Goal: Find specific page/section: Find specific page/section

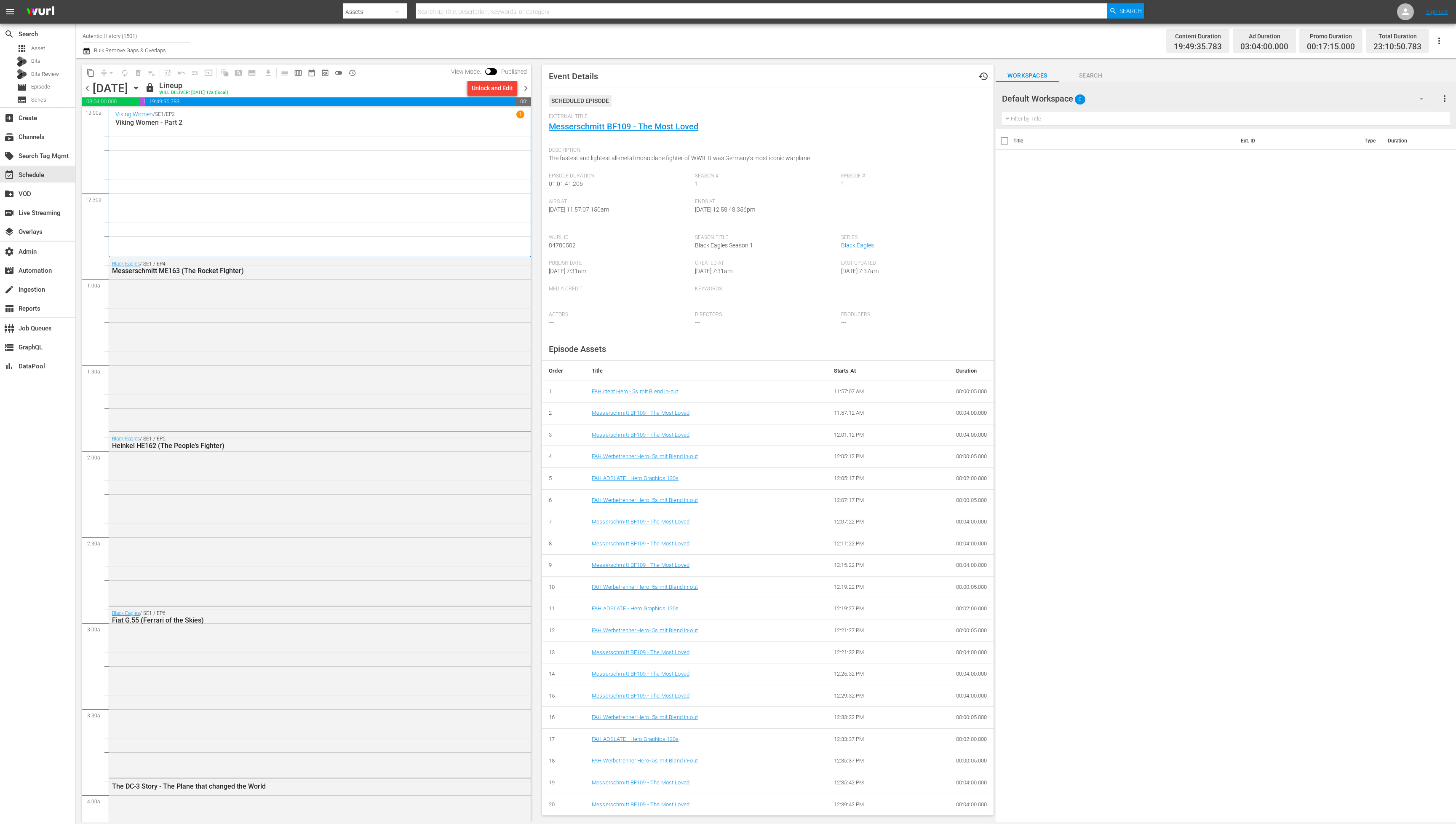
scroll to position [130, 0]
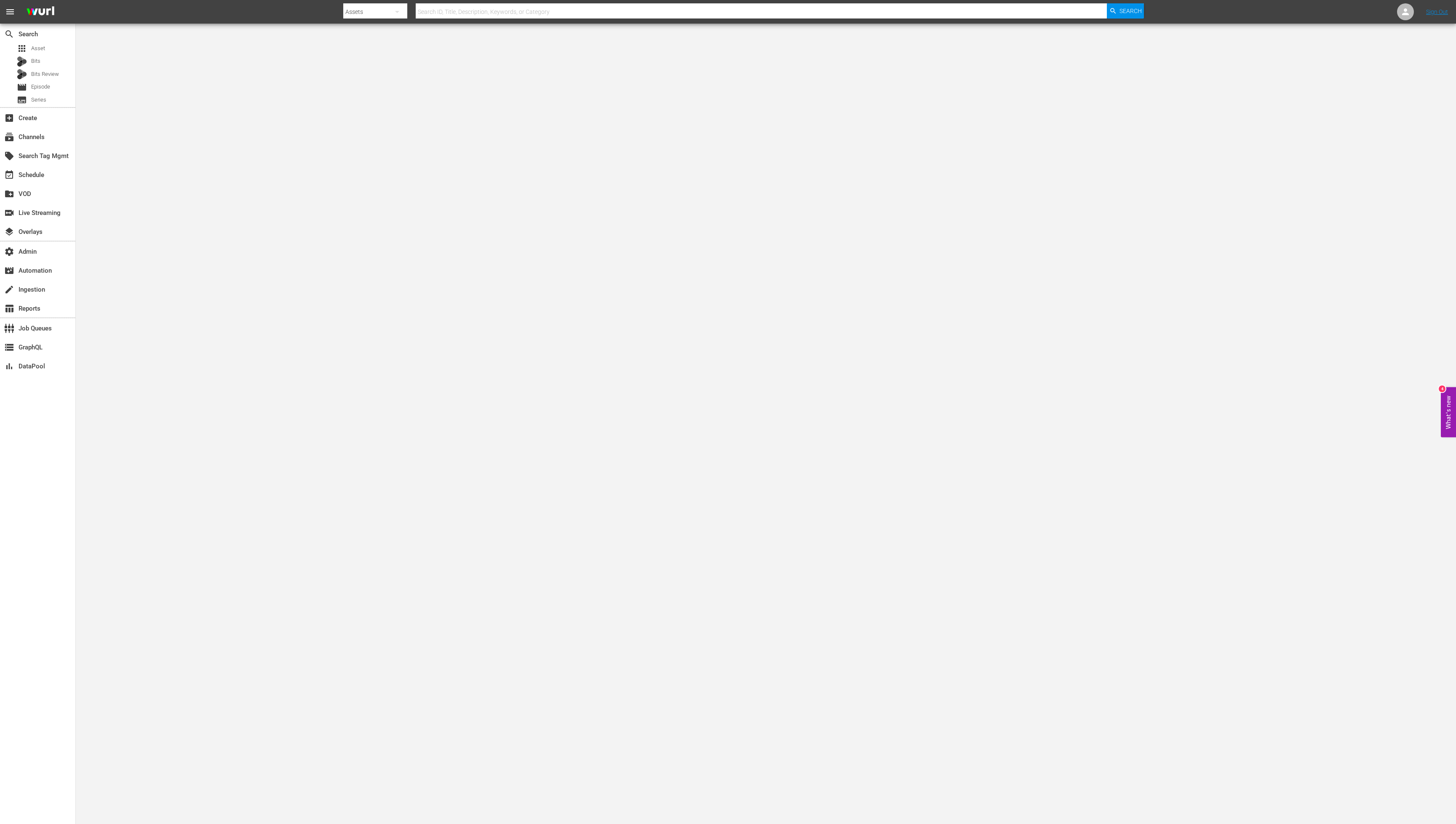
click at [724, 14] on input "text" at bounding box center [761, 11] width 691 height 21
paste input "108405422"
type input "108405422"
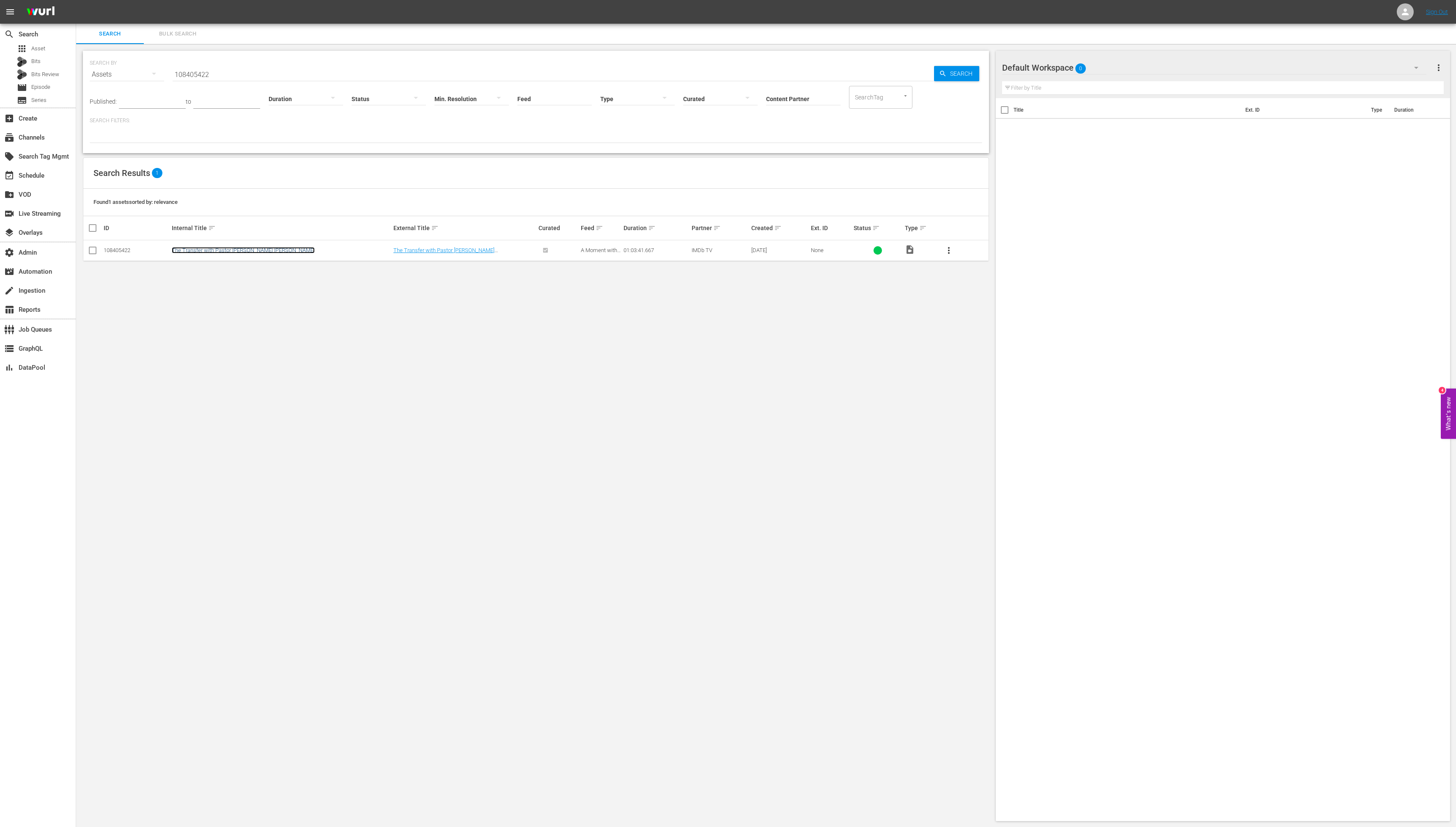
click at [234, 252] on link "The Transfer with Pastor [PERSON_NAME] [PERSON_NAME]" at bounding box center [243, 250] width 143 height 6
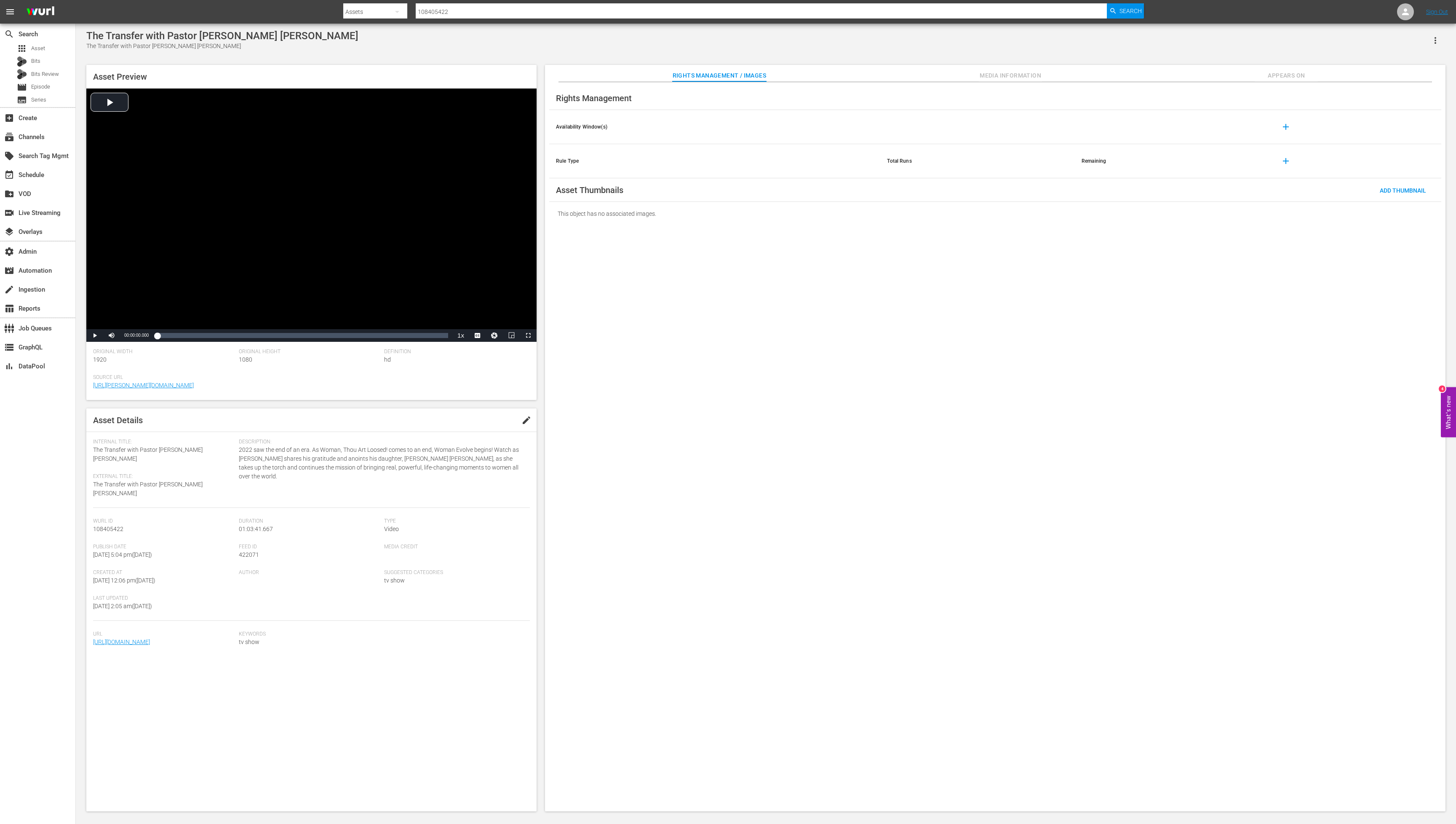
click at [995, 71] on span "Media Information" at bounding box center [1011, 76] width 63 height 11
click at [770, 73] on div "Rights Management / Images Media Information Appears On" at bounding box center [995, 73] width 859 height 17
click at [772, 72] on div "Rights Management / Images Media Information Appears On" at bounding box center [995, 73] width 859 height 17
click at [723, 72] on span "Rights Management / Images" at bounding box center [719, 76] width 94 height 11
click at [1284, 74] on span "Appears On" at bounding box center [1286, 76] width 63 height 11
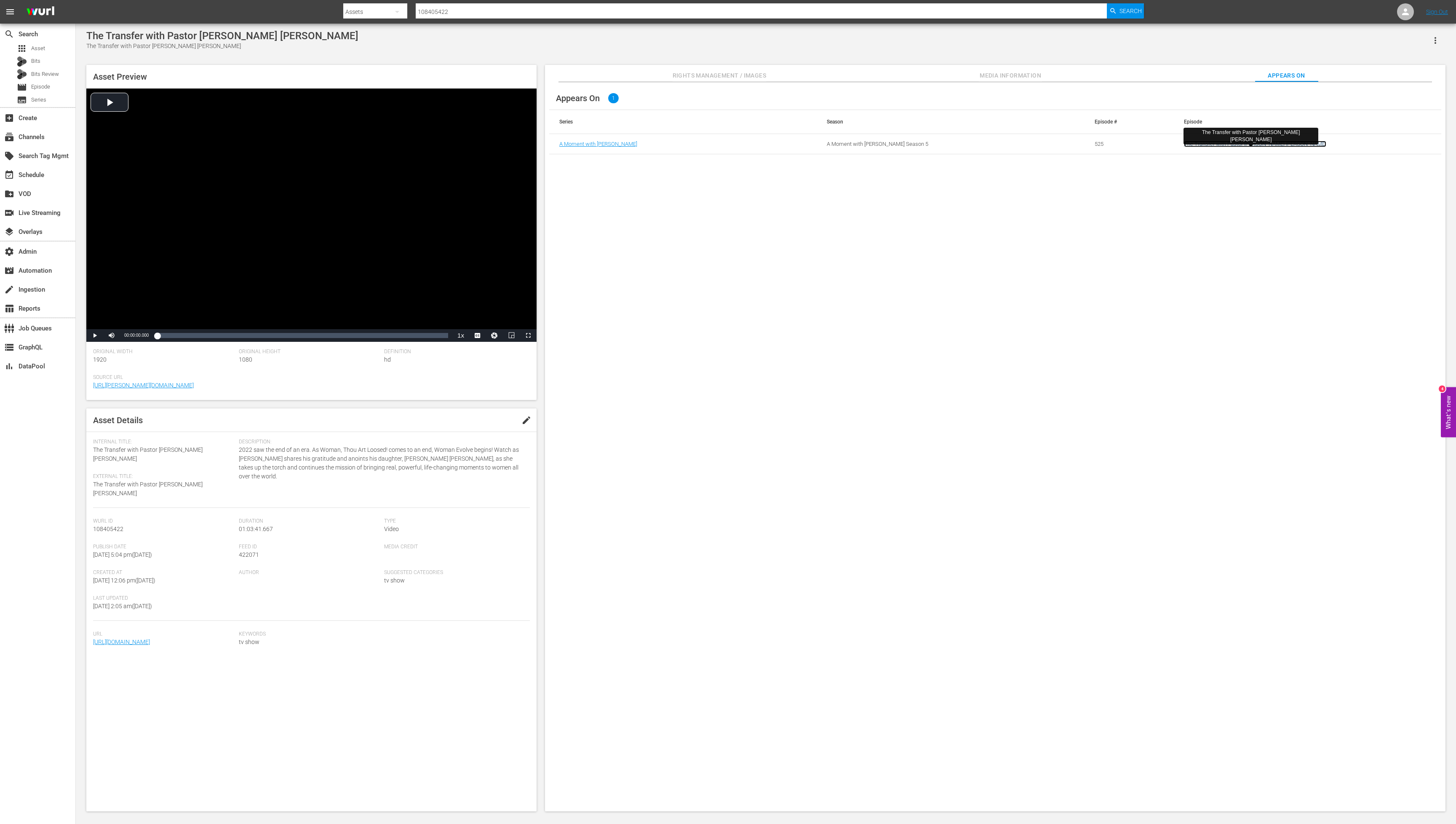
click at [1207, 144] on link "The Transfer with Pastor [PERSON_NAME] [PERSON_NAME]" at bounding box center [1255, 143] width 143 height 6
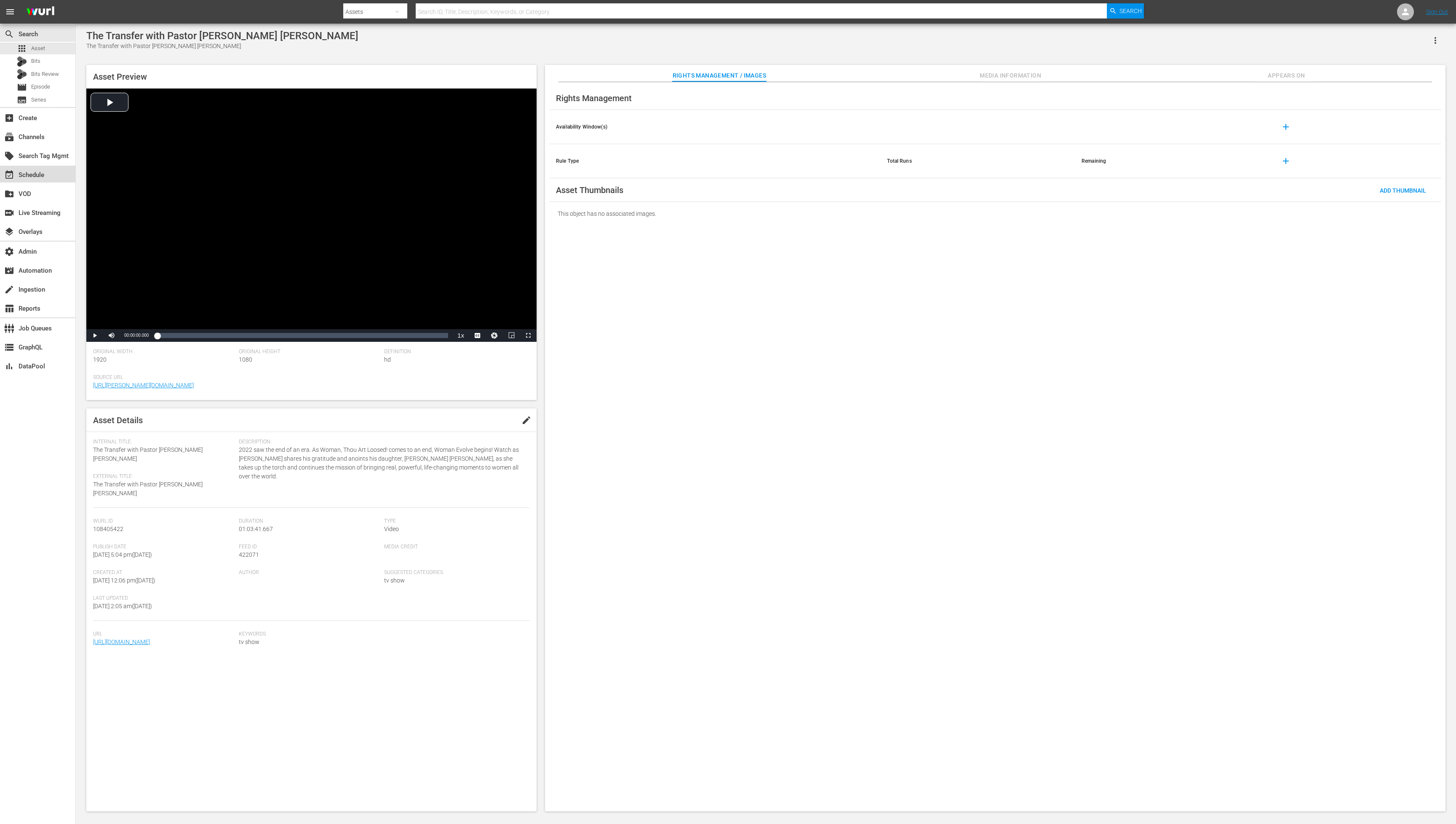
click at [27, 170] on div "event_available Schedule" at bounding box center [24, 174] width 47 height 8
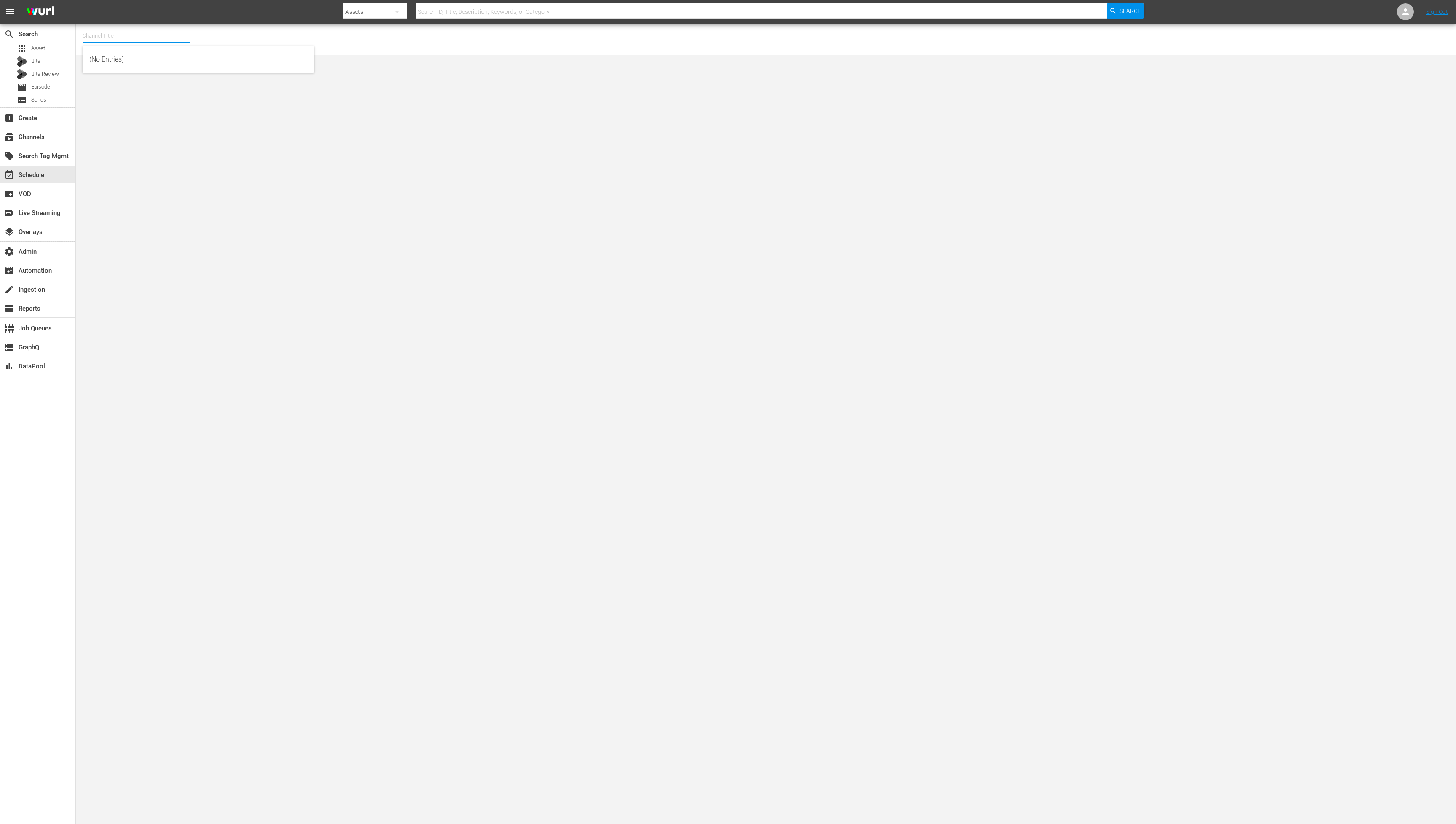
click at [93, 33] on input "text" at bounding box center [136, 36] width 108 height 21
click at [103, 54] on div "AMC Cupid (2073 - amc_networks_international_uk_amccupid_1)" at bounding box center [198, 60] width 218 height 21
type input "AMC Cupid (2073 - amc_networks_international_uk_amccupid_1)"
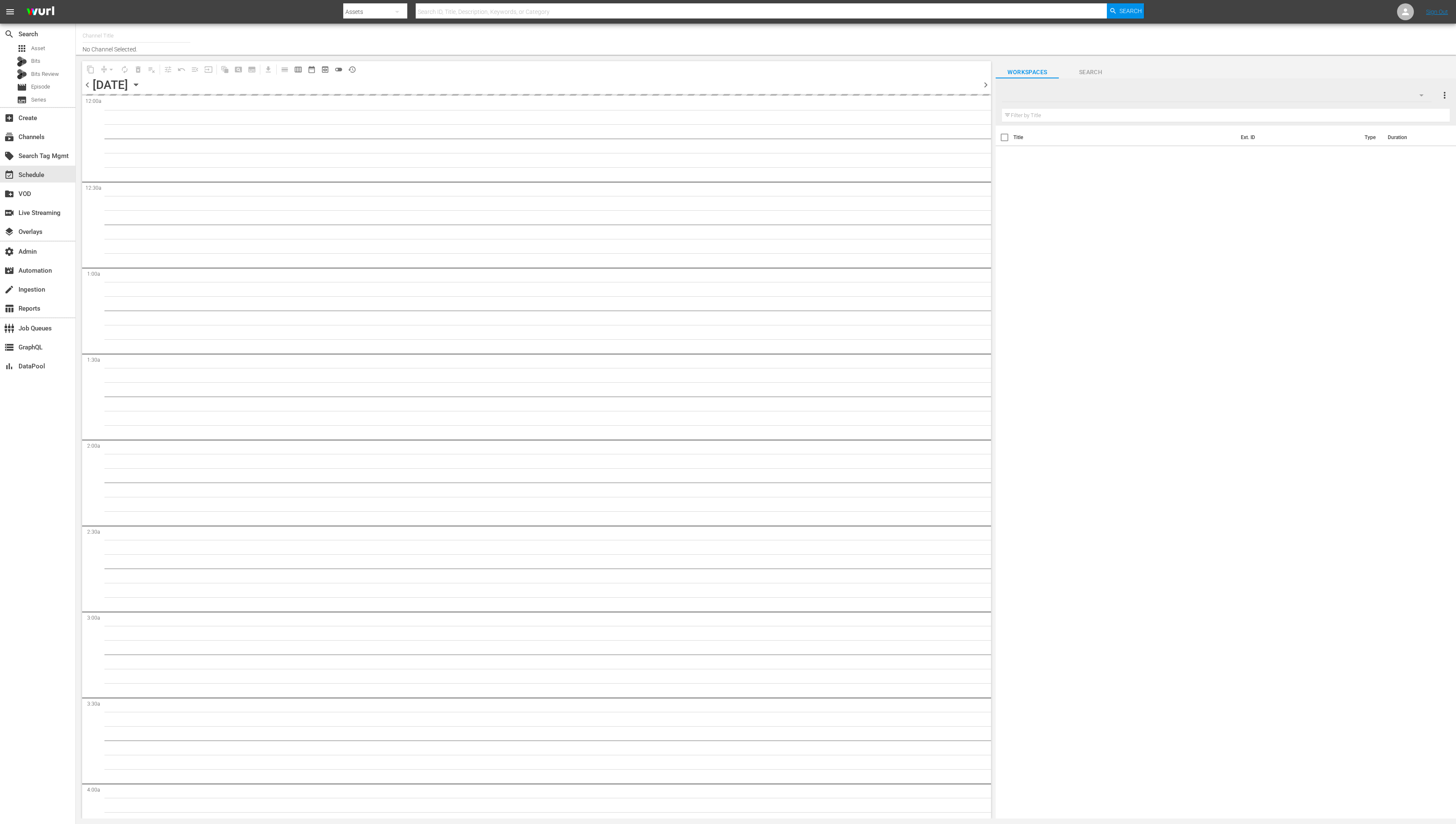
type input "TD Jakes Channel (1385)"
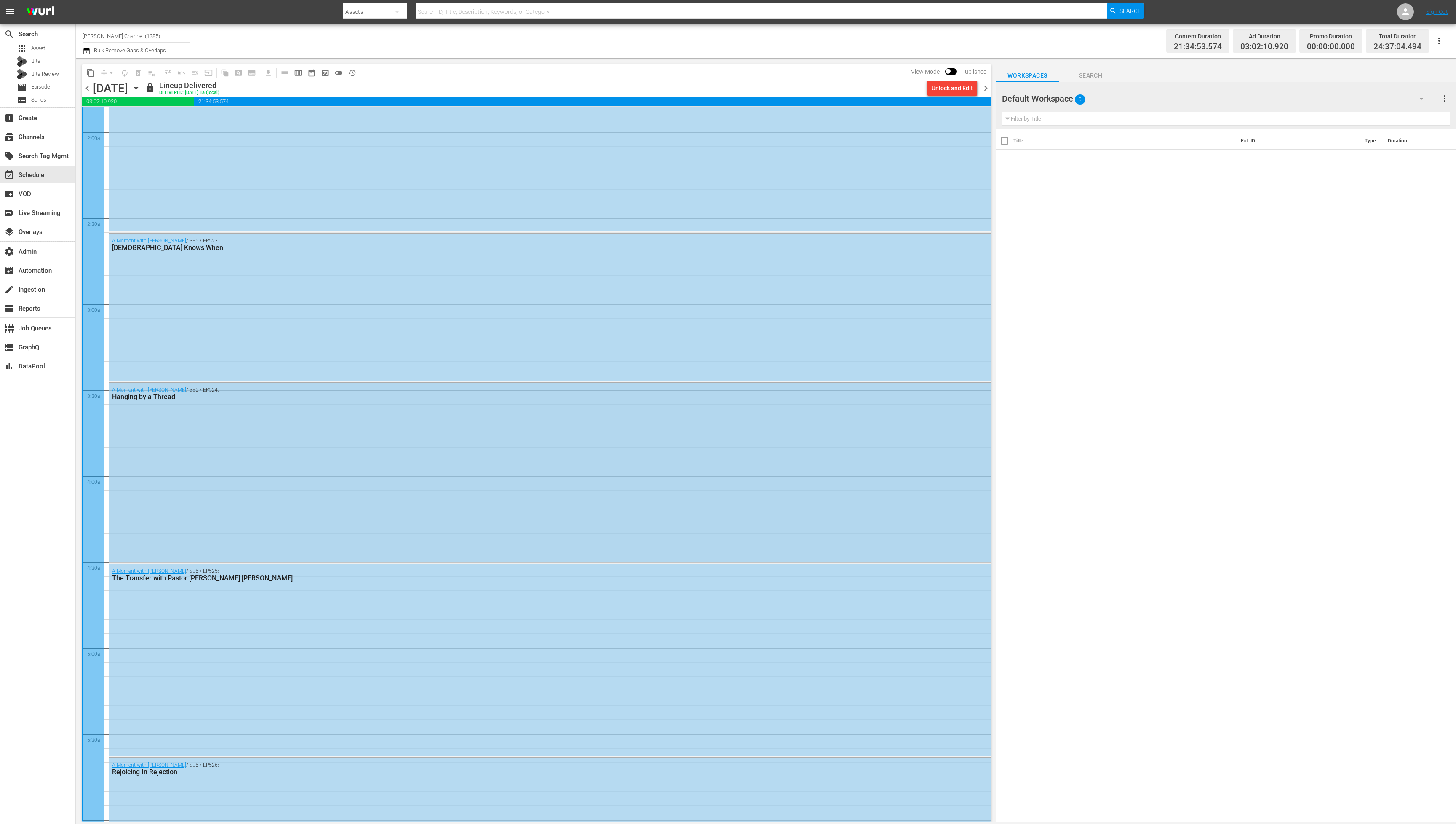
scroll to position [386, 0]
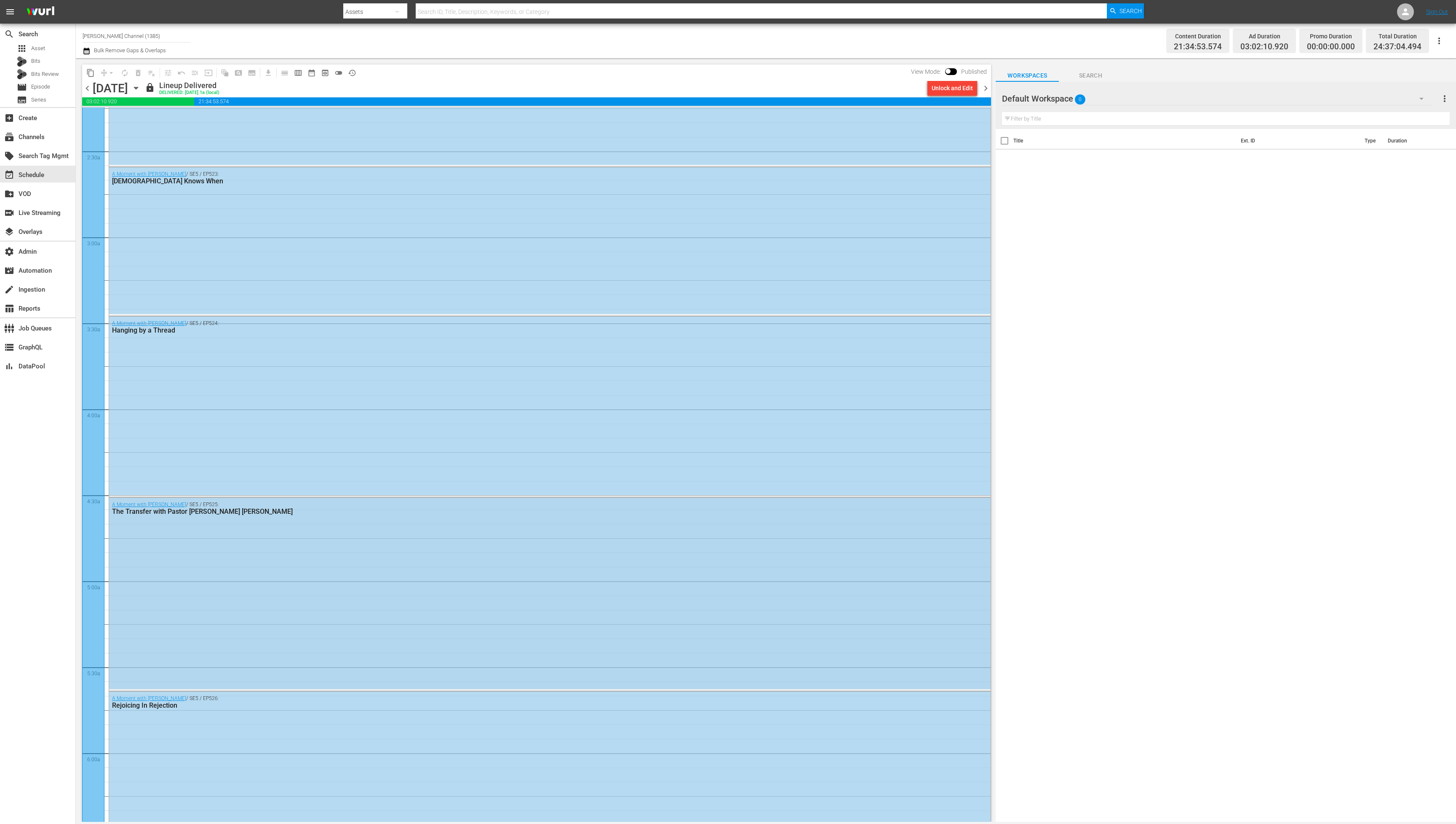
click at [322, 562] on div "A Moment with T.D. Jakes / SE5 / EP525: The Transfer with Pastor Sarah Jakes Ro…" at bounding box center [550, 593] width 882 height 192
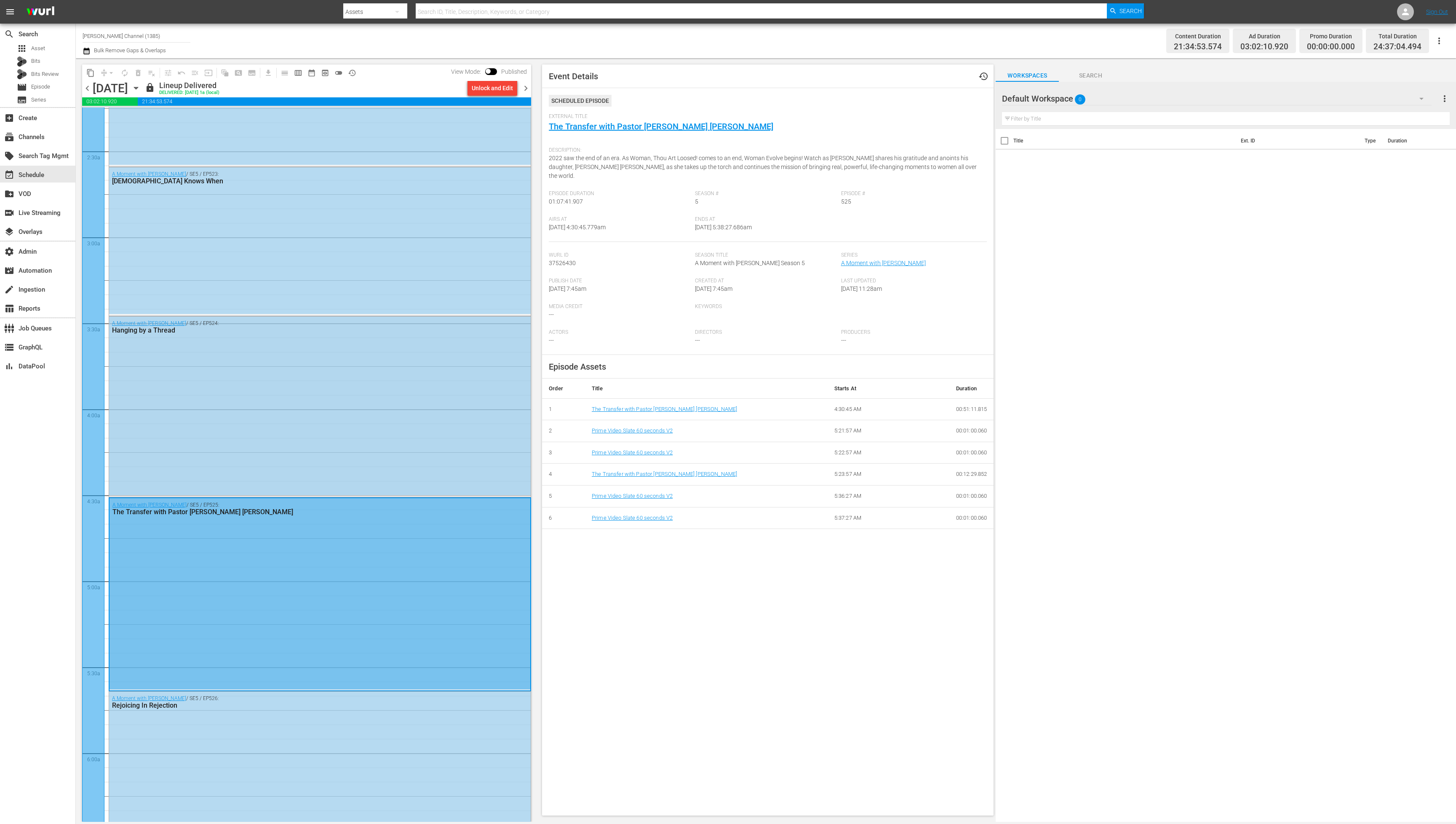
click at [323, 448] on div "A Moment with T.D. Jakes / SE5 / EP524: Hanging by a Thread" at bounding box center [320, 406] width 422 height 179
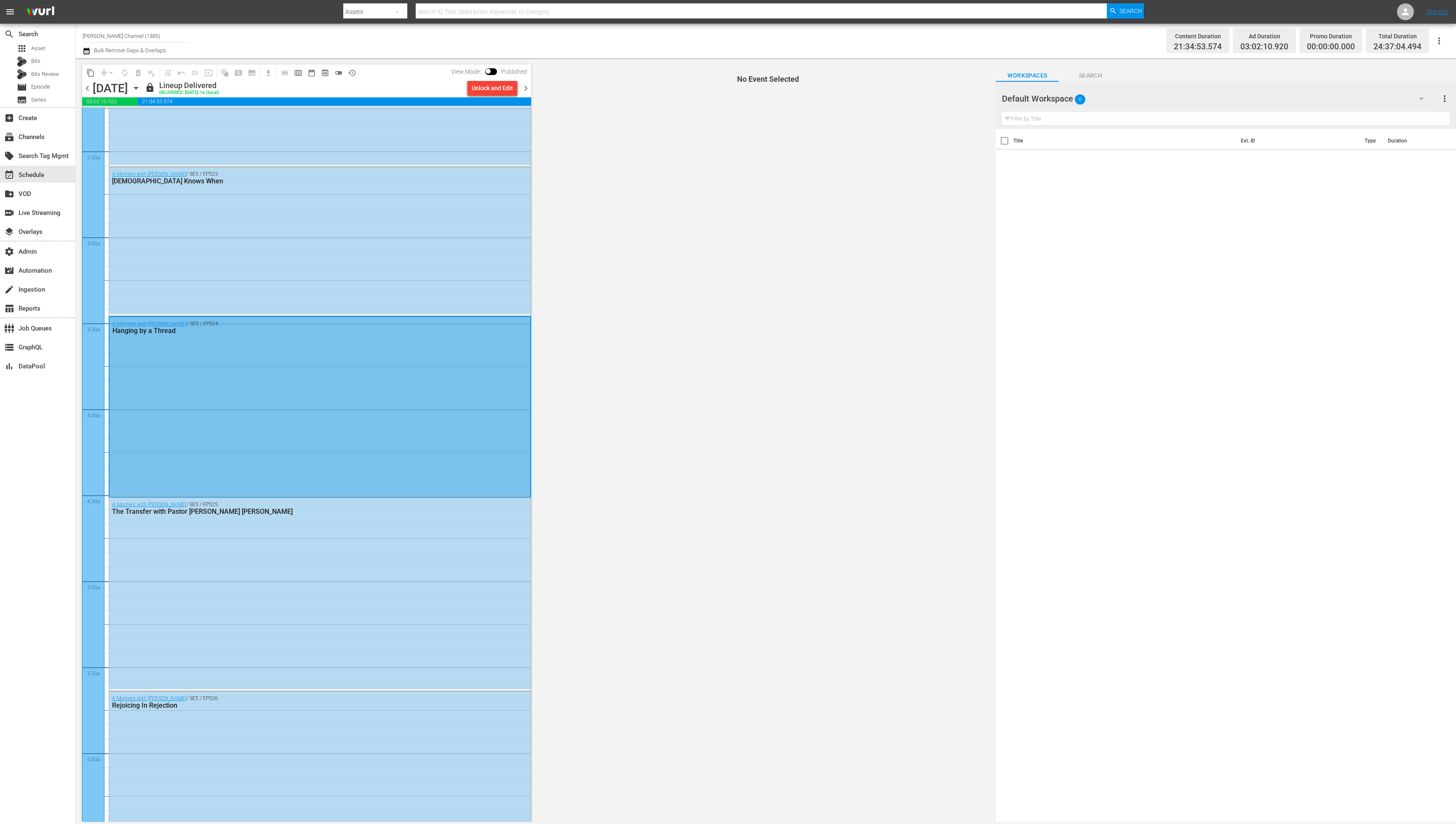
click at [322, 449] on div "A Moment with T.D. Jakes / SE5 / EP524: Hanging by a Thread" at bounding box center [320, 406] width 421 height 179
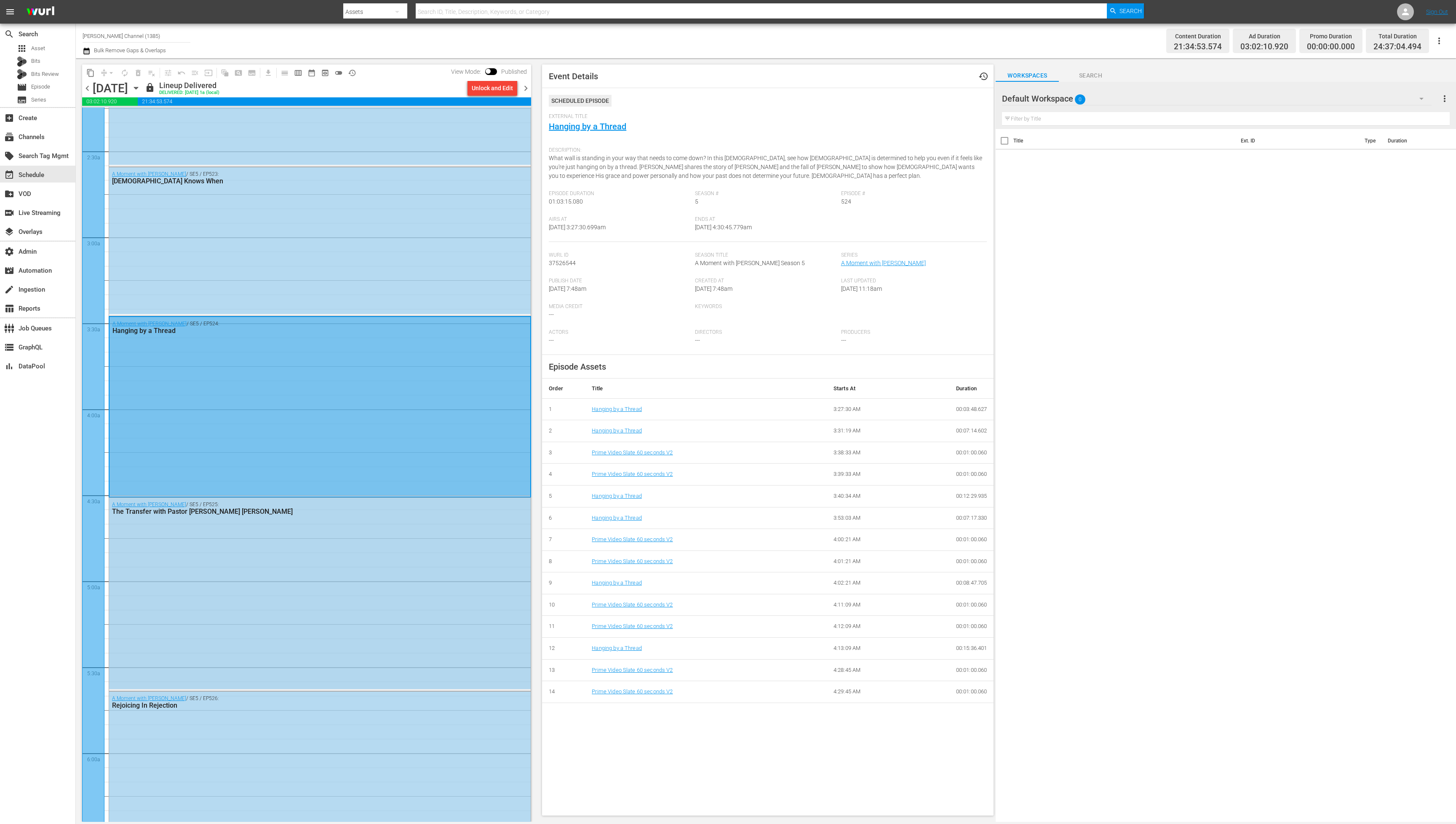
click at [389, 536] on div "A Moment with T.D. Jakes / SE5 / EP525: The Transfer with Pastor Sarah Jakes Ro…" at bounding box center [320, 593] width 422 height 192
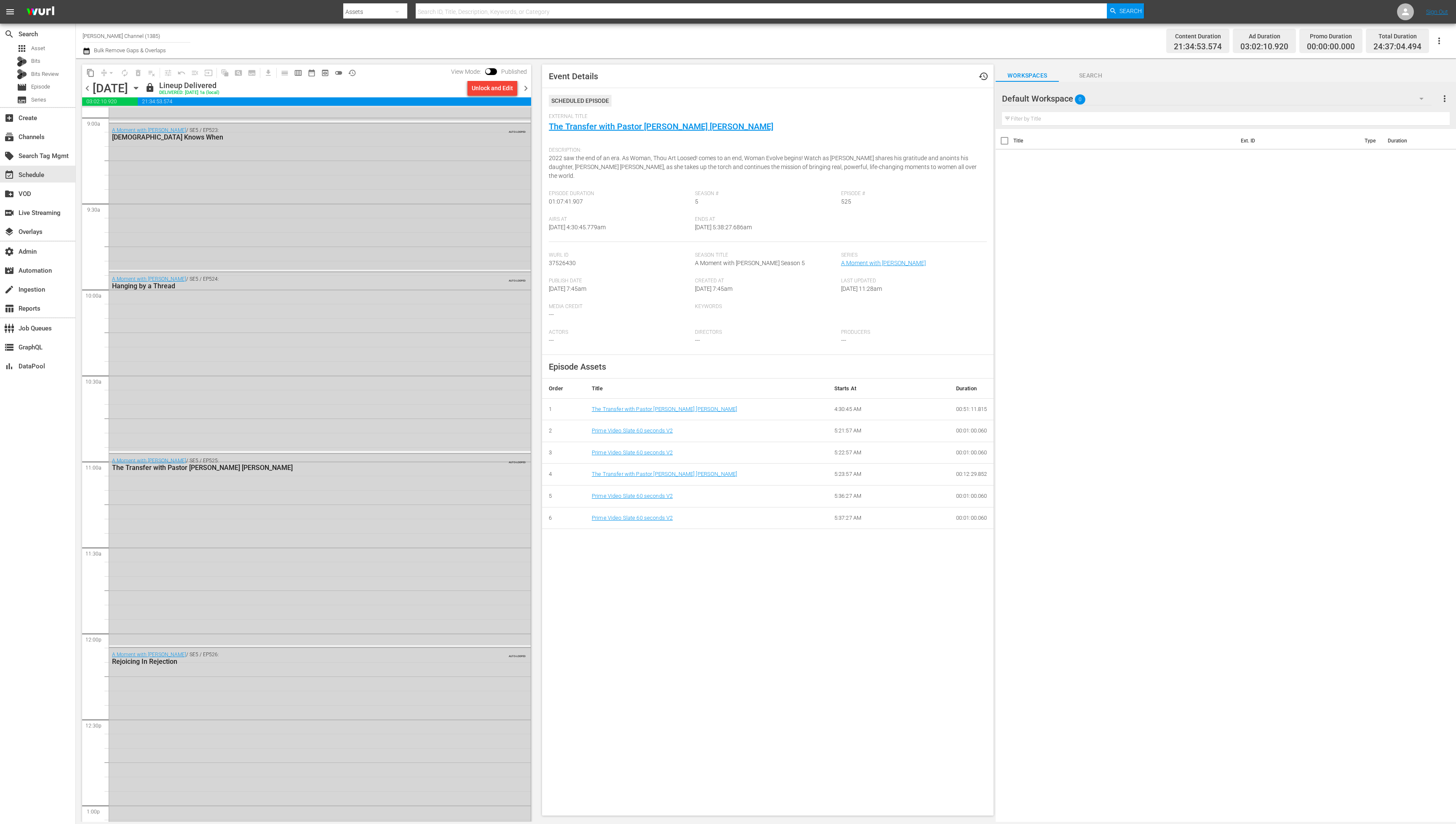
scroll to position [1679, 0]
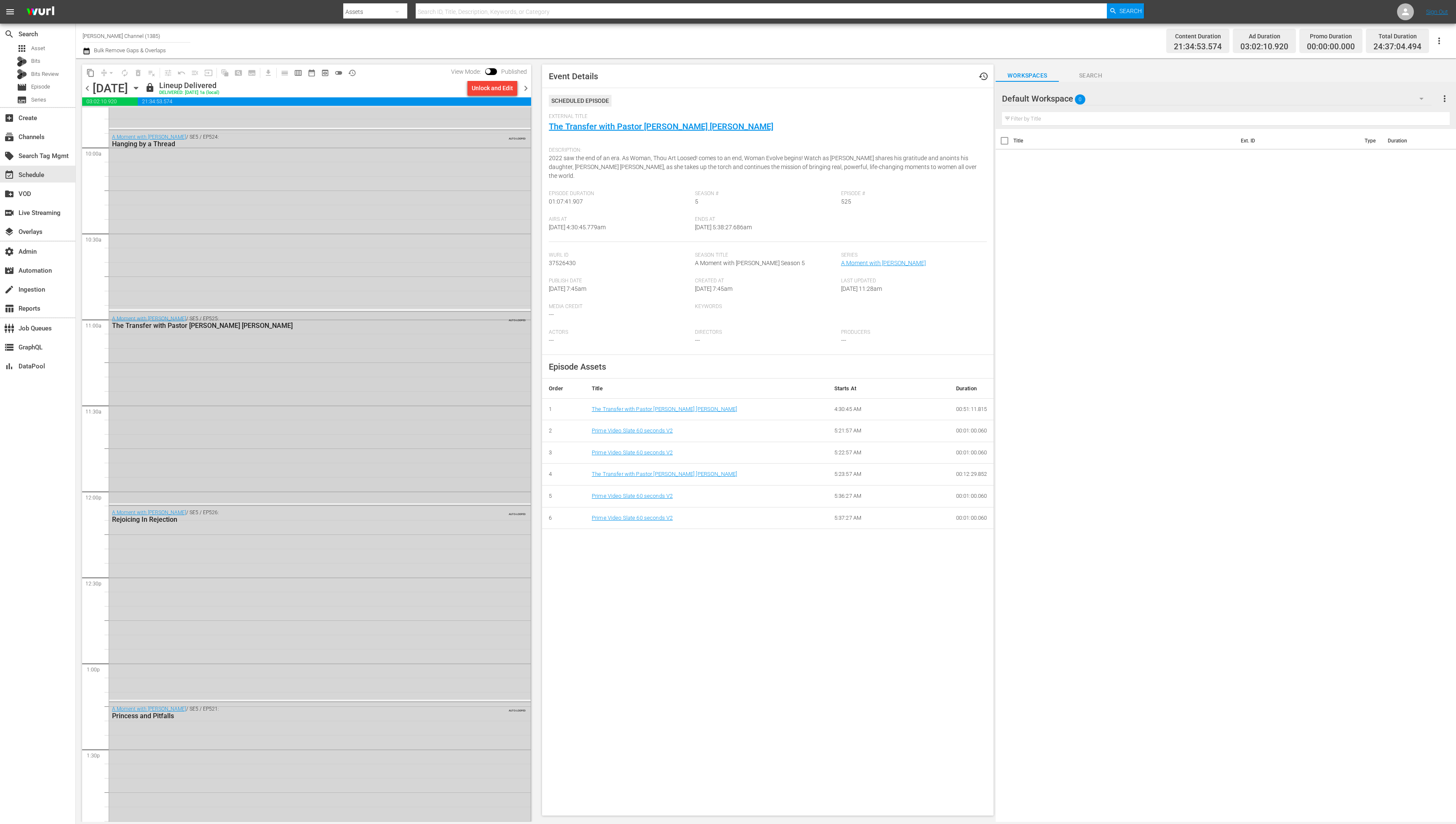
click at [329, 438] on div "A Moment with T.D. Jakes / SE5 / EP525: The Transfer with Pastor Sarah Jakes Ro…" at bounding box center [320, 407] width 422 height 192
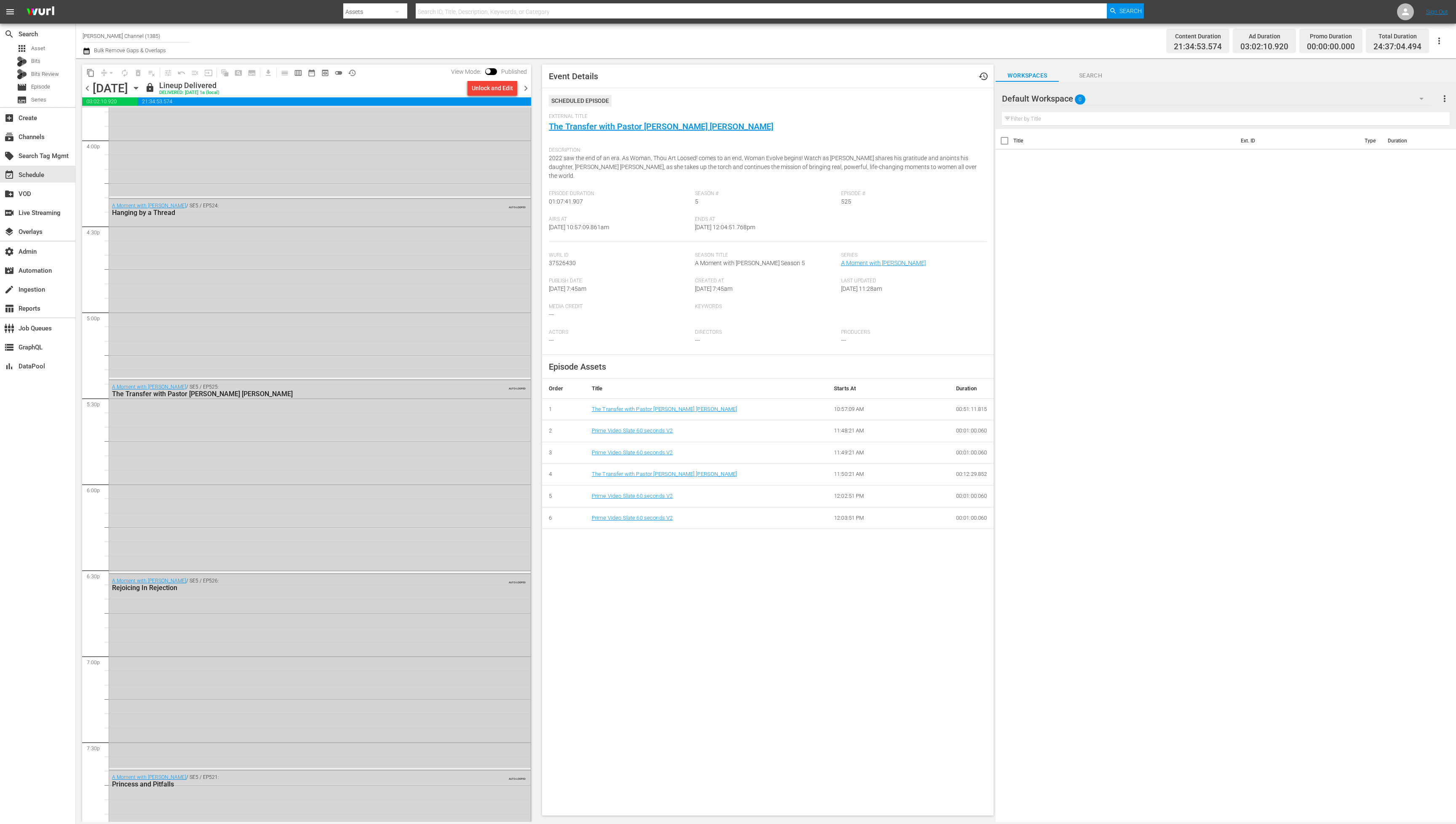
scroll to position [2842, 0]
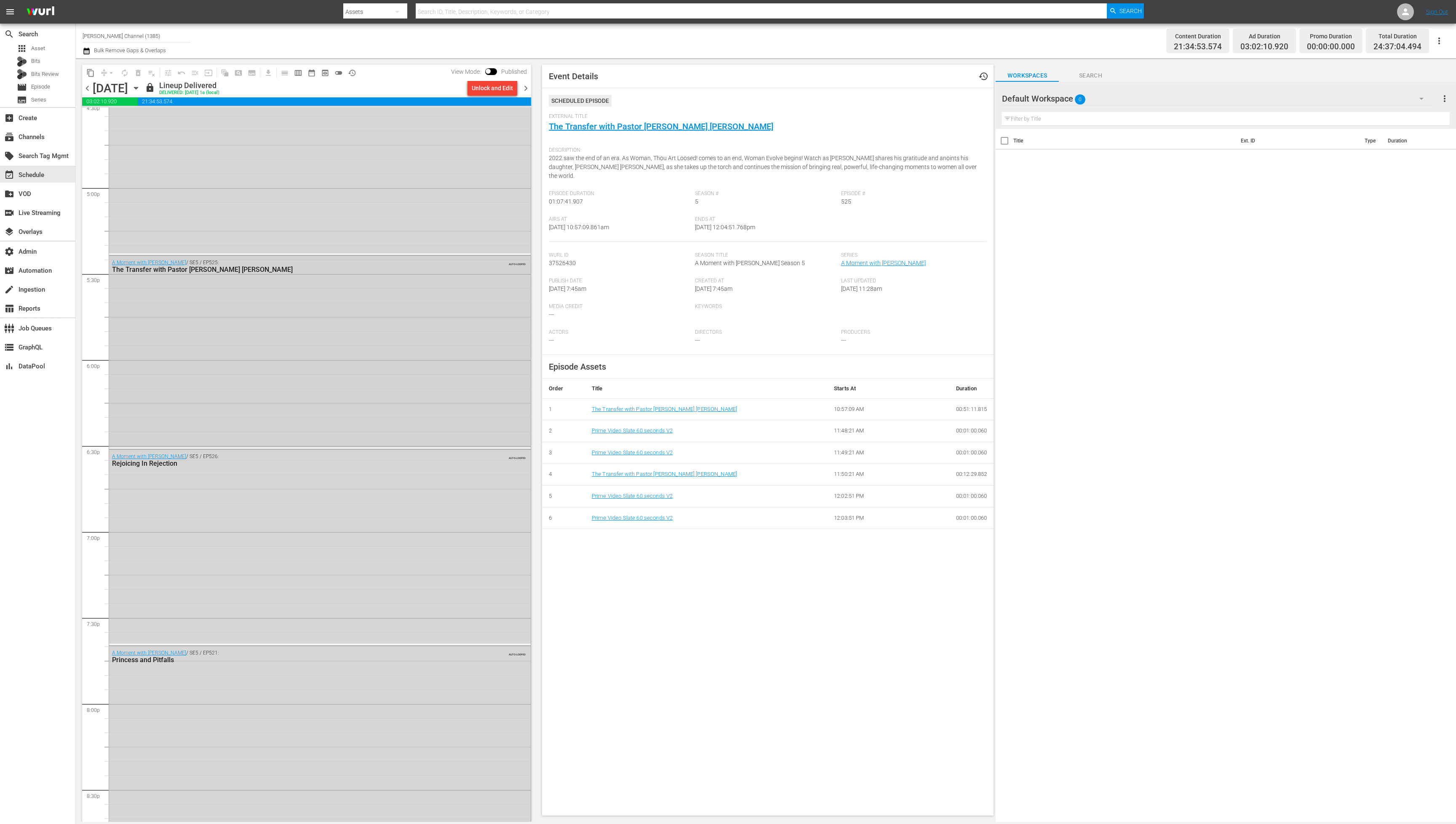
click at [359, 397] on div "A Moment with T.D. Jakes / SE5 / EP525: The Transfer with Pastor Sarah Jakes Ro…" at bounding box center [320, 351] width 422 height 192
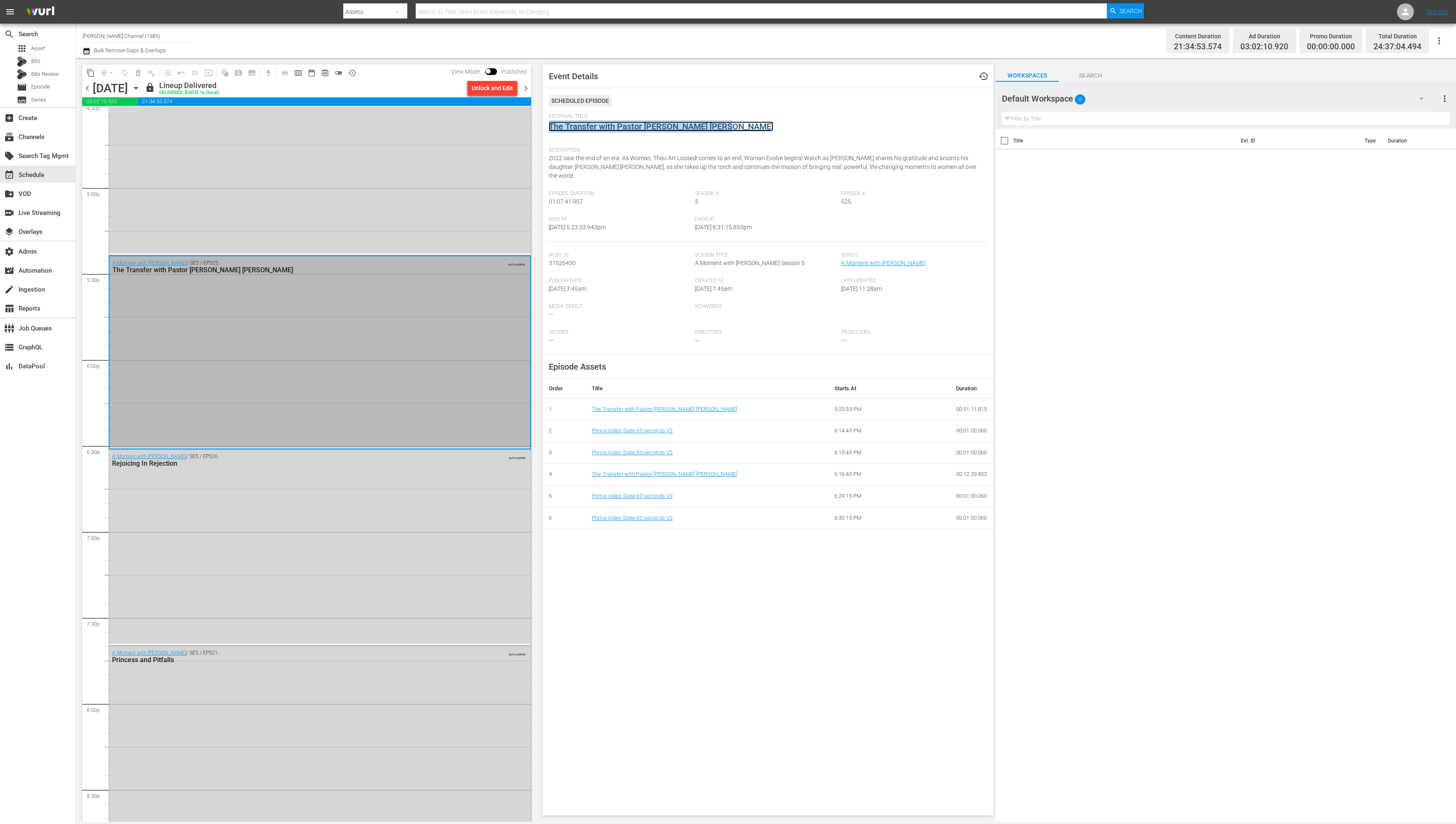
copy link "The Transfer with Pastor [PERSON_NAME] [PERSON_NAME]"
click at [263, 508] on div "A Moment with T.D. Jakes / SE5 / EP526: Rejoicing In Rejection AUTO-LOOPED" at bounding box center [320, 546] width 422 height 194
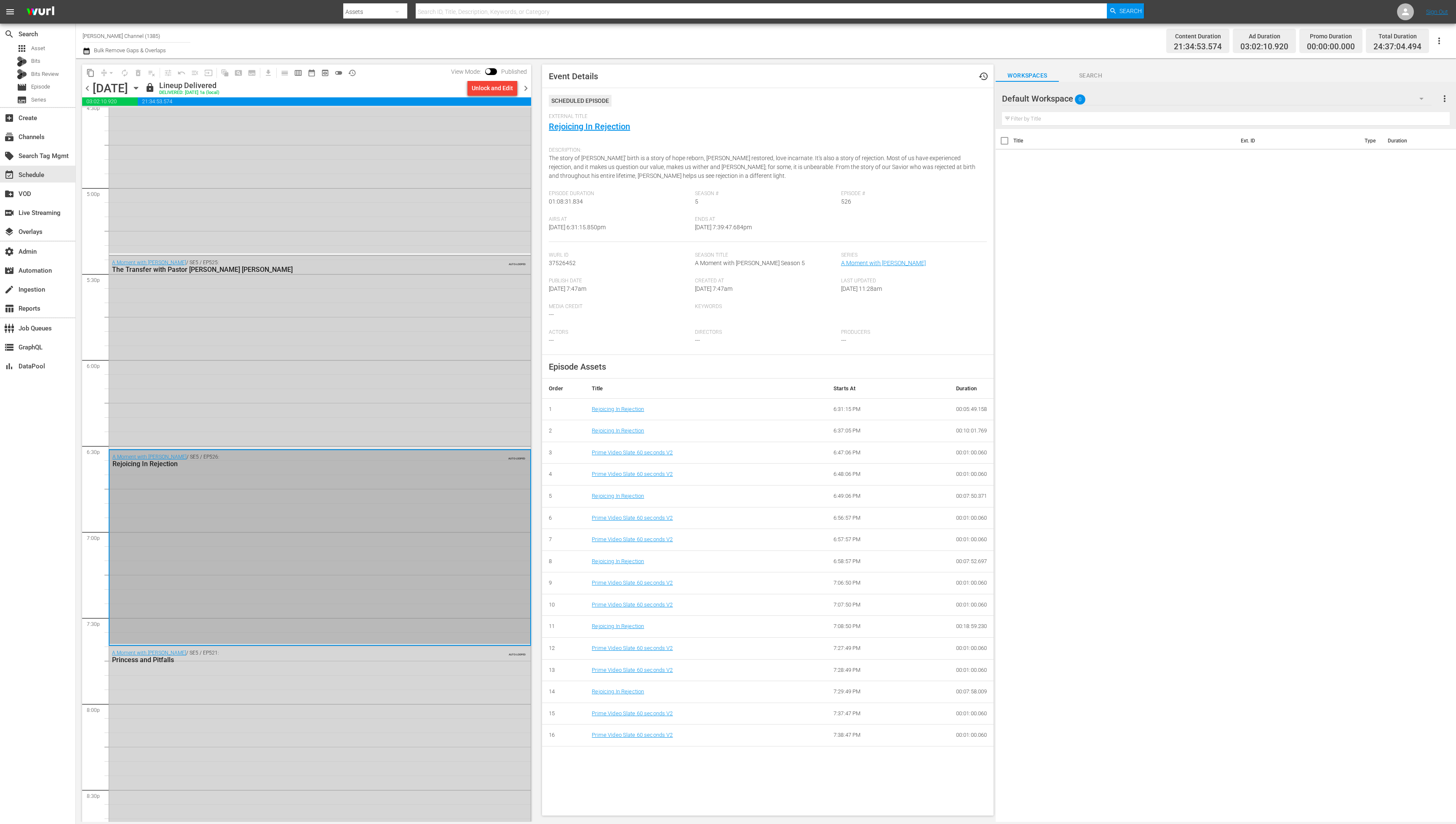
click at [423, 395] on div "A Moment with T.D. Jakes / SE5 / EP525: The Transfer with Pastor Sarah Jakes Ro…" at bounding box center [320, 351] width 422 height 192
